Goal: Task Accomplishment & Management: Use online tool/utility

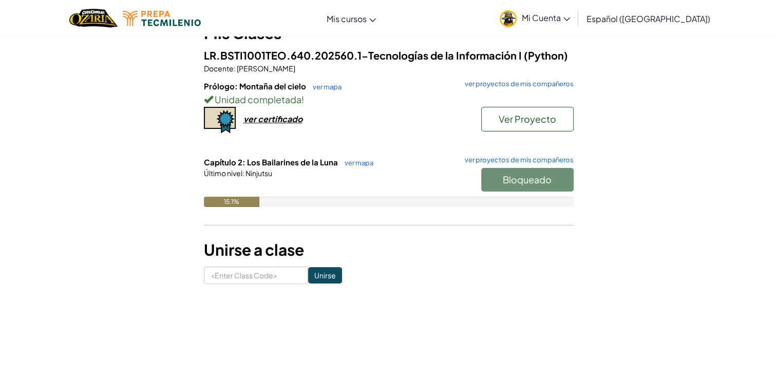
scroll to position [103, 0]
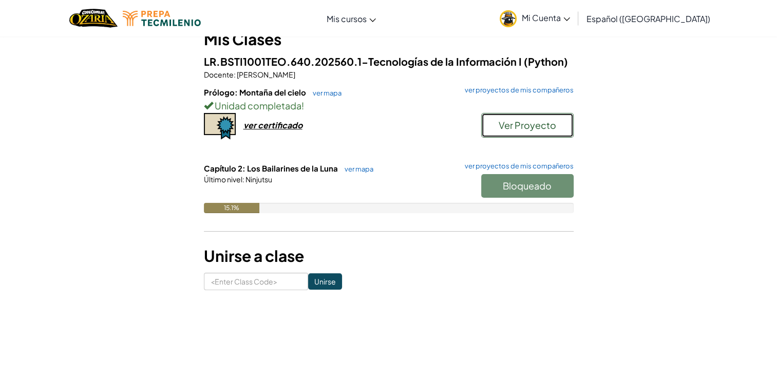
click at [514, 132] on button "Ver Proyecto" at bounding box center [527, 125] width 92 height 25
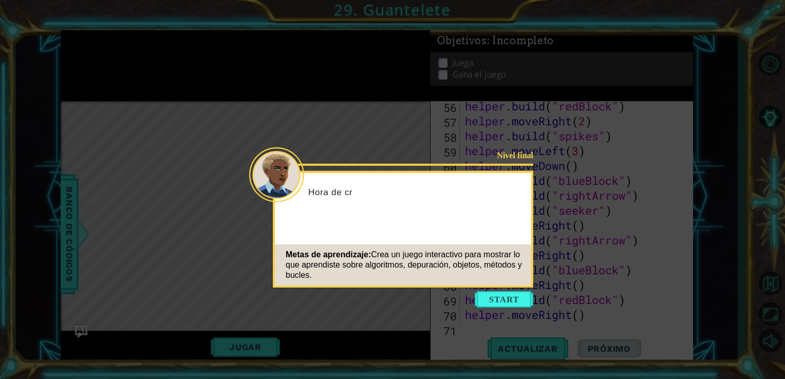
scroll to position [894, 0]
click at [565, 305] on icon at bounding box center [392, 189] width 785 height 379
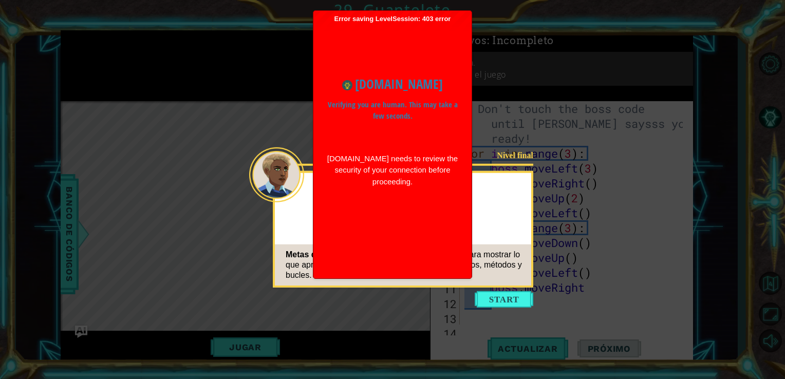
click at [462, 277] on body "1 ההההההההההההההההההההההההההההההההההההההההההההההההההההההההההההההההההההההההההההה…" at bounding box center [392, 189] width 785 height 379
